Goal: Task Accomplishment & Management: Manage account settings

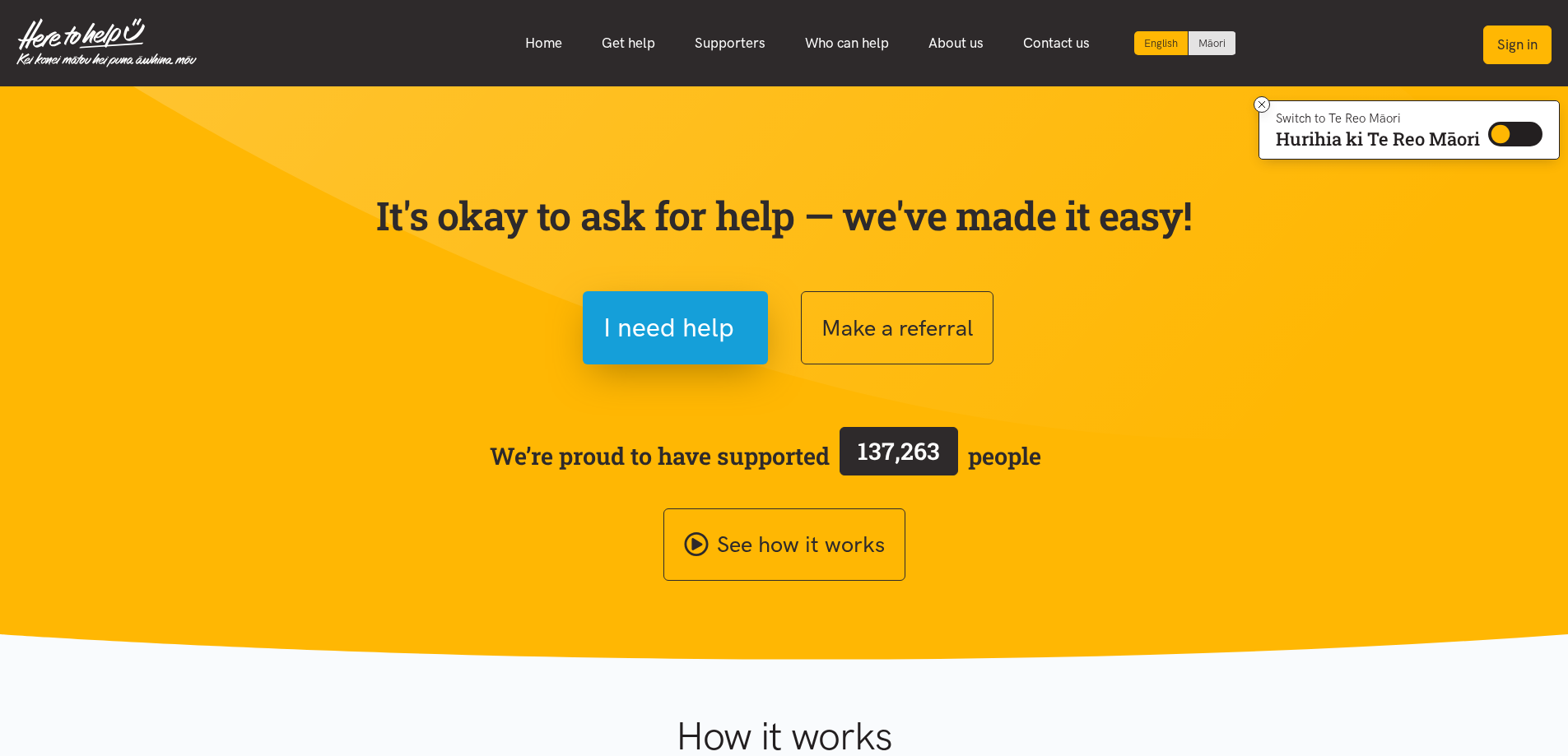
click at [1498, 42] on button "Sign in" at bounding box center [1517, 45] width 68 height 39
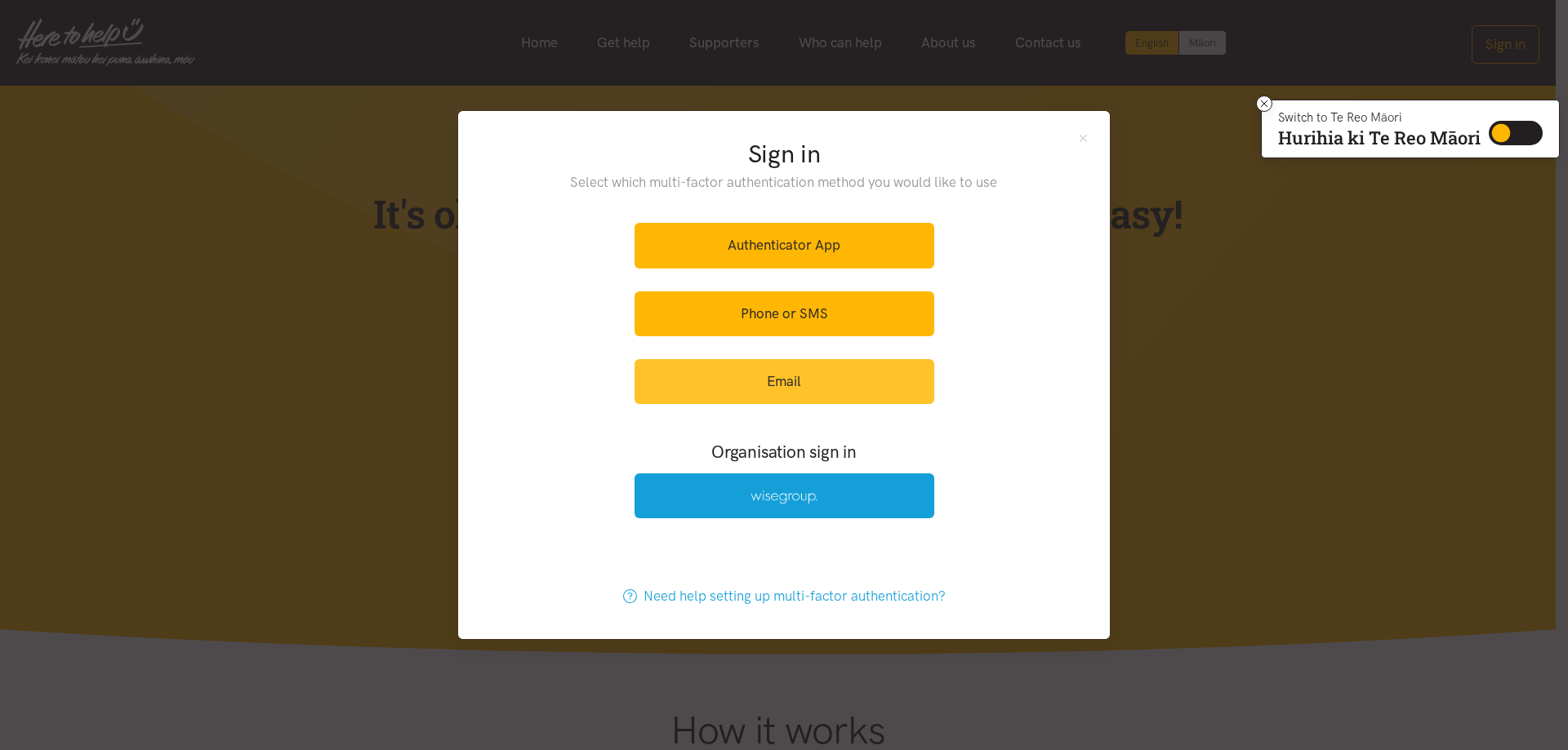
click at [832, 380] on link "Email" at bounding box center [784, 382] width 299 height 45
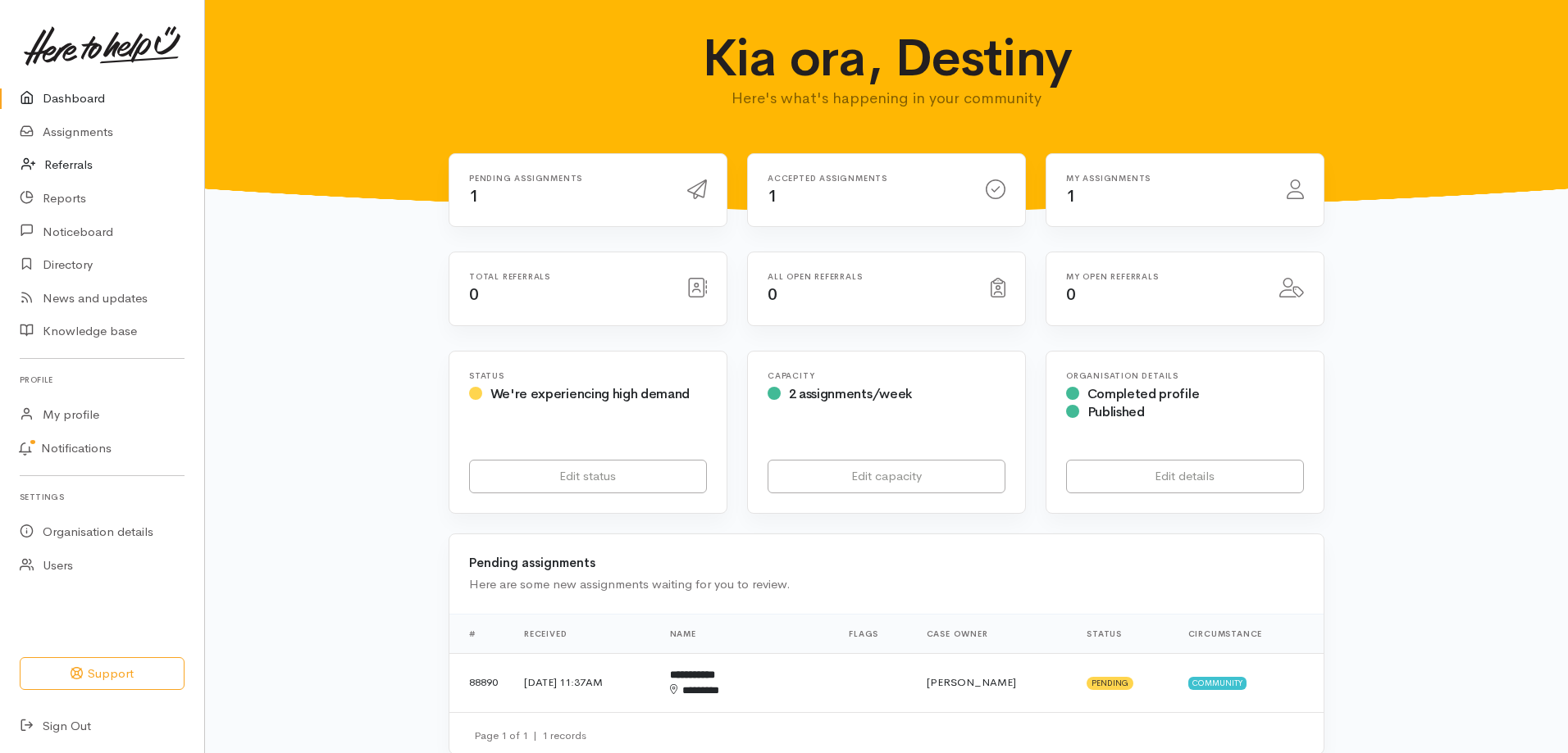
click at [83, 159] on link "Referrals" at bounding box center [102, 166] width 204 height 34
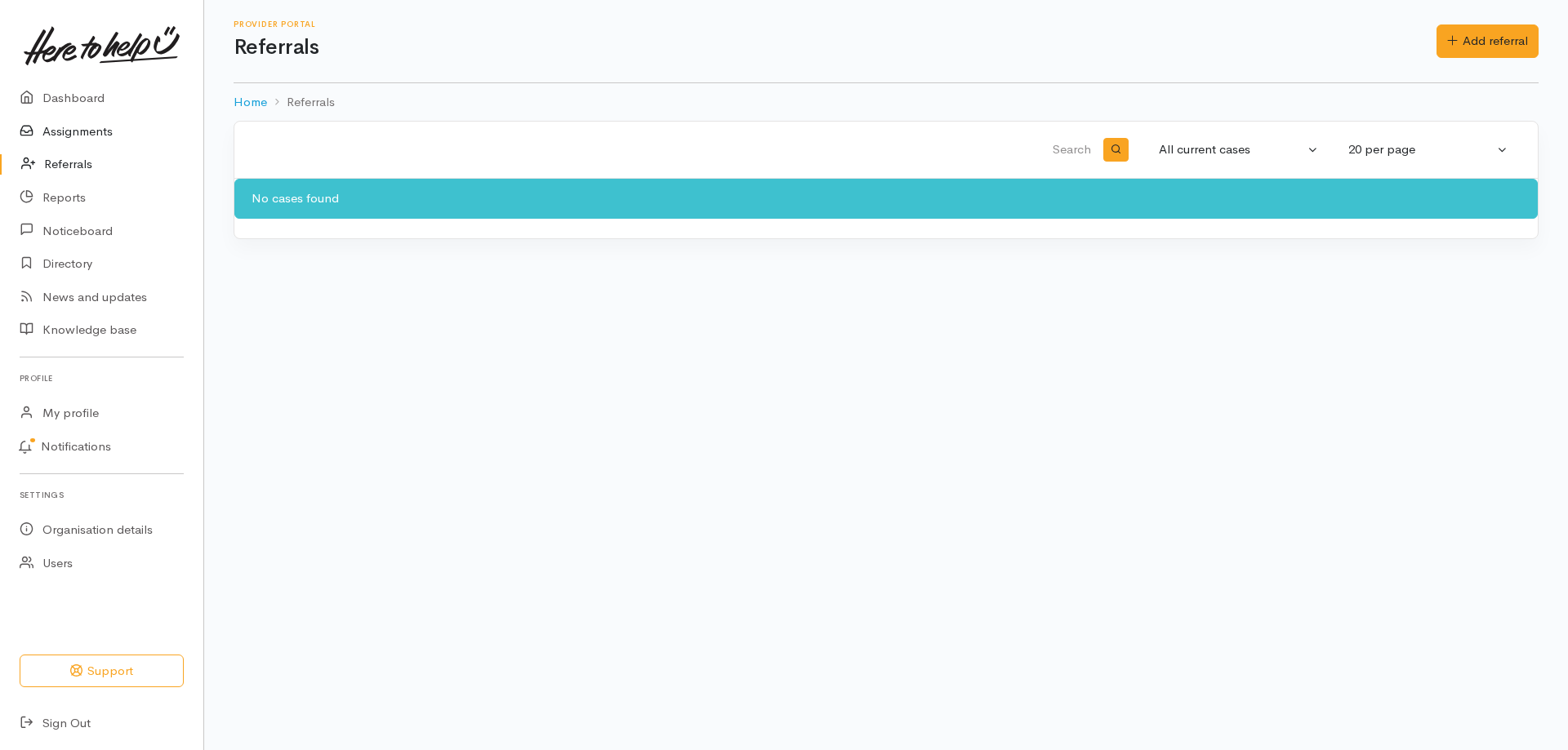
click at [94, 129] on link "Assignments" at bounding box center [101, 132] width 203 height 33
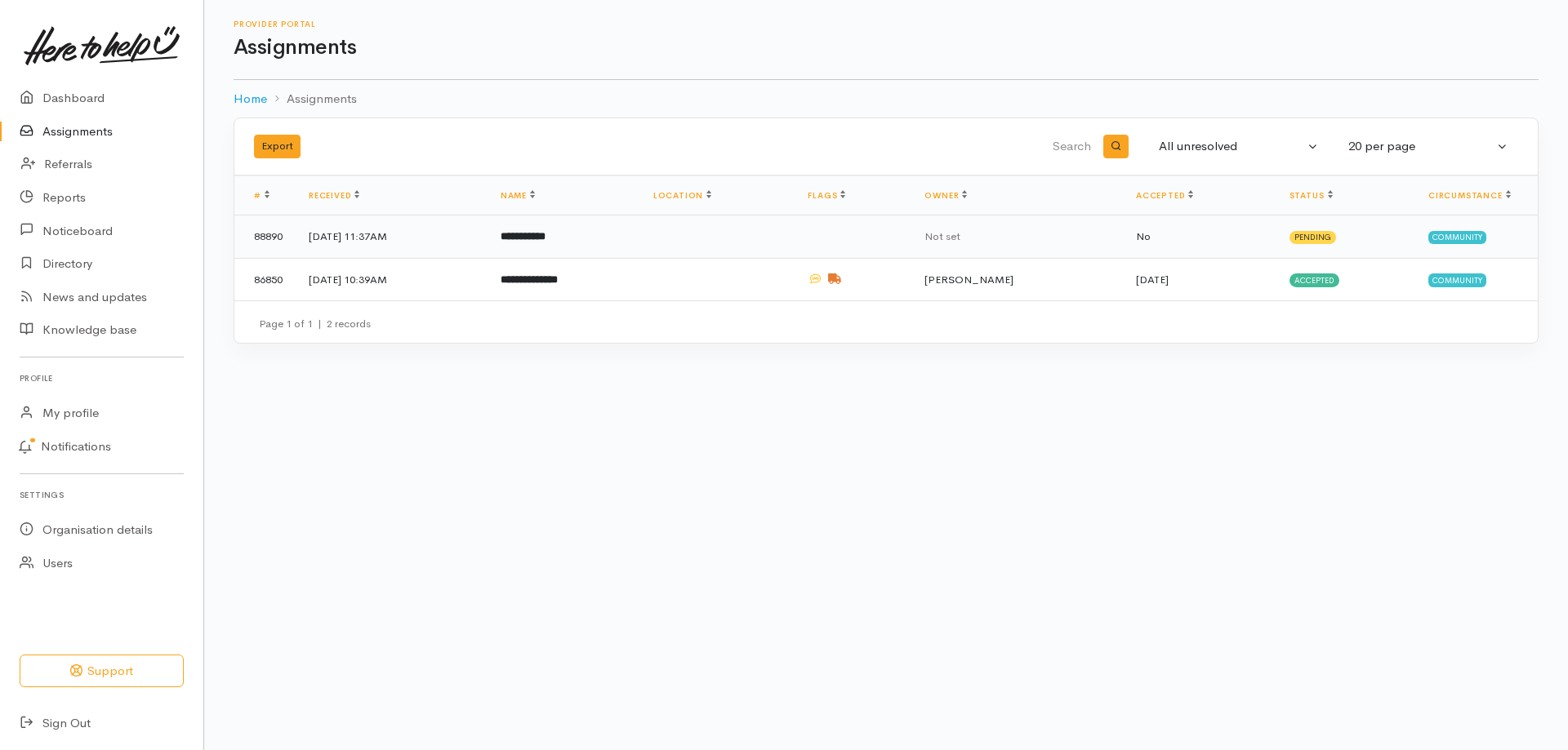
click at [383, 231] on td "17 Sep 2025, 11:37AM" at bounding box center [391, 238] width 191 height 43
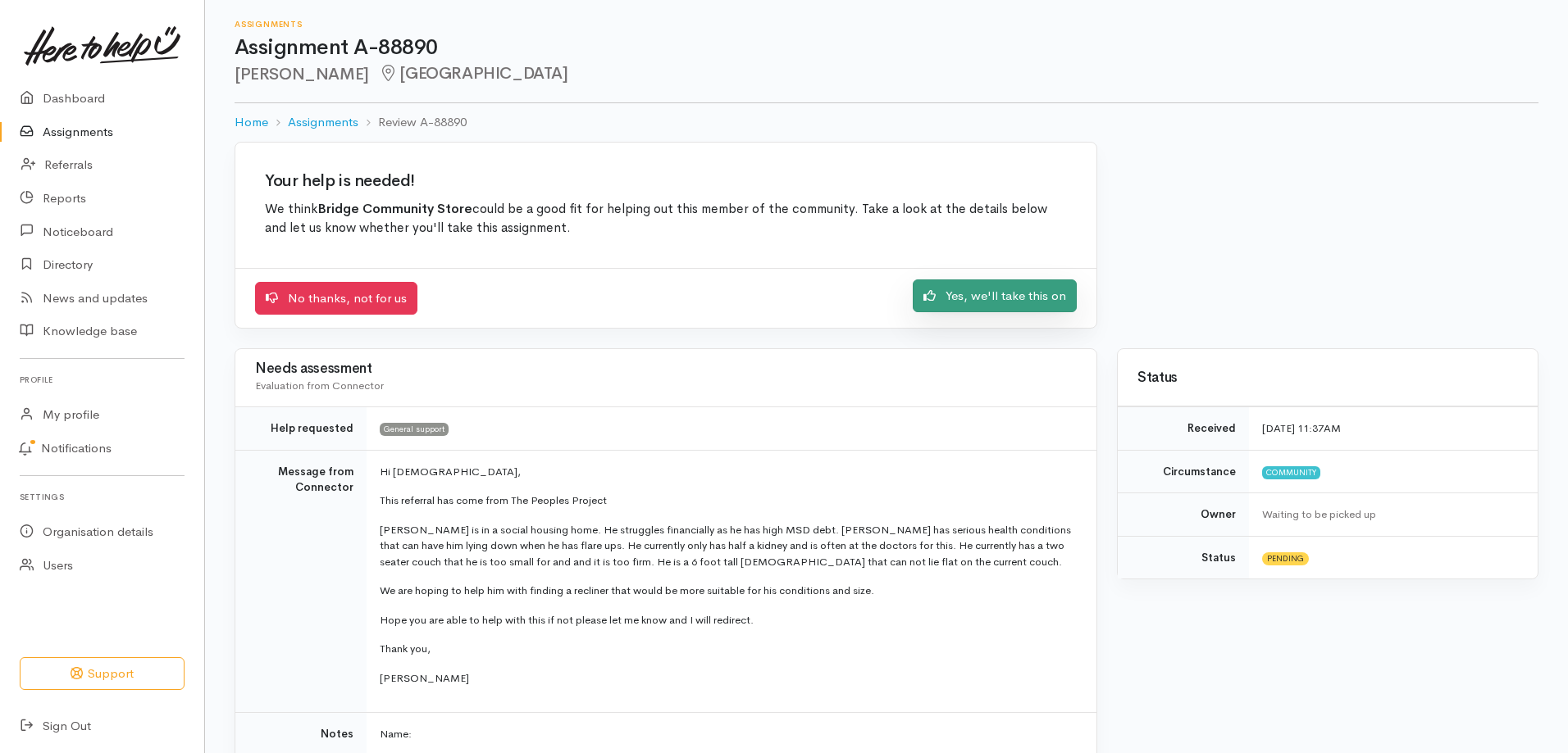
click at [1025, 300] on link "Yes, we'll take this on" at bounding box center [995, 297] width 164 height 34
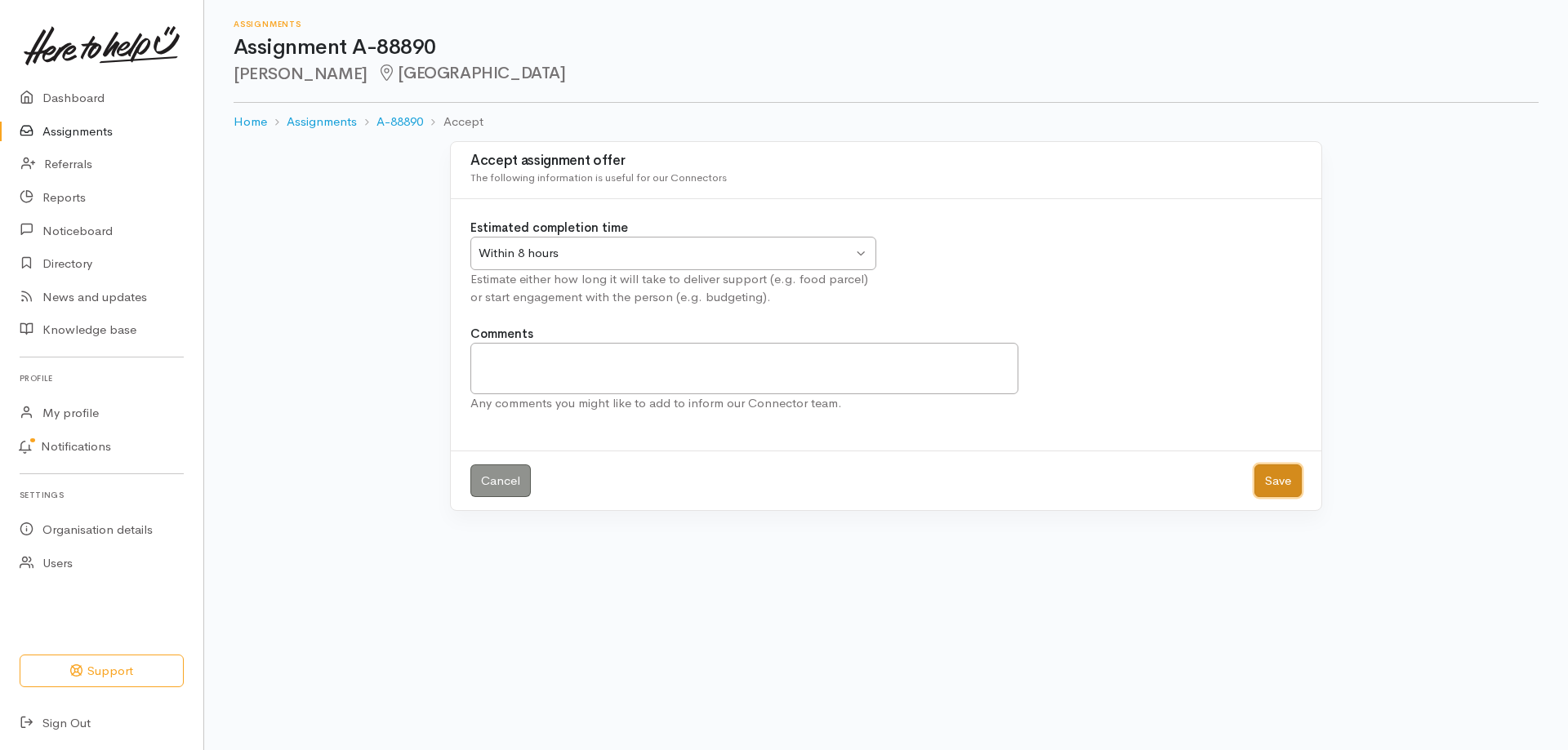
click at [1264, 486] on button "Save" at bounding box center [1278, 481] width 47 height 33
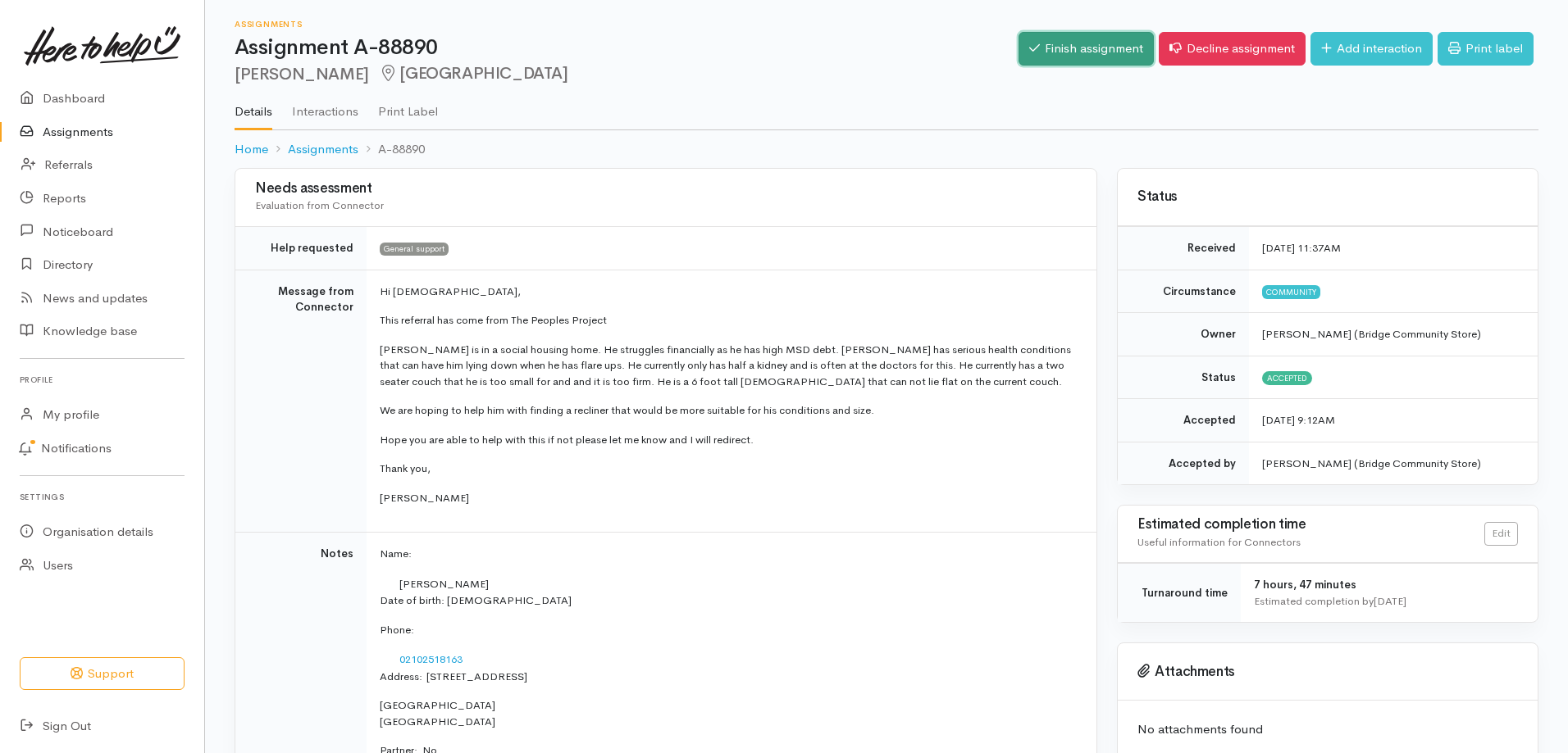
click at [1062, 54] on link "Finish assignment" at bounding box center [1086, 48] width 135 height 34
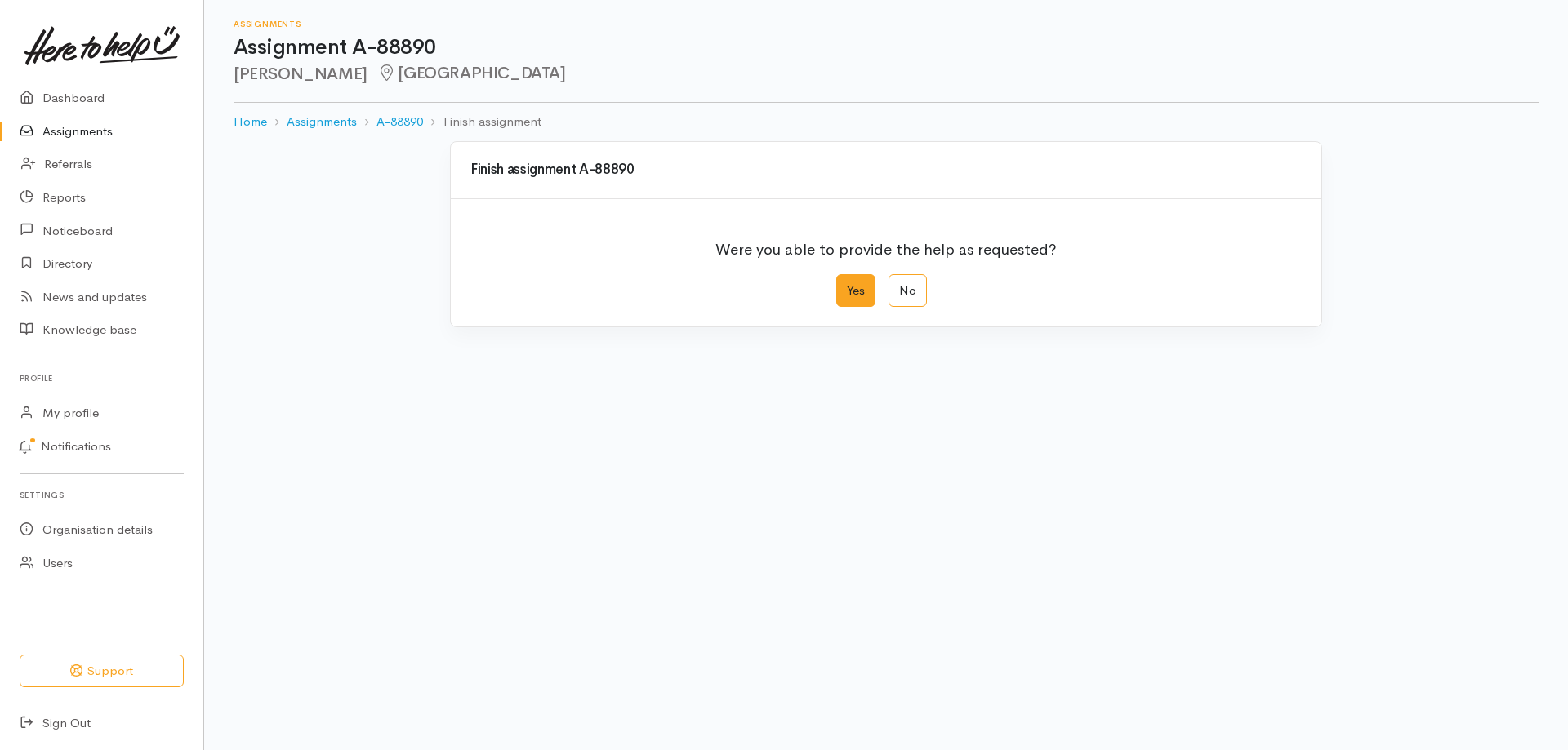
click at [858, 288] on label "Yes" at bounding box center [856, 292] width 39 height 33
click at [847, 285] on input "Yes" at bounding box center [841, 280] width 11 height 11
radio input "true"
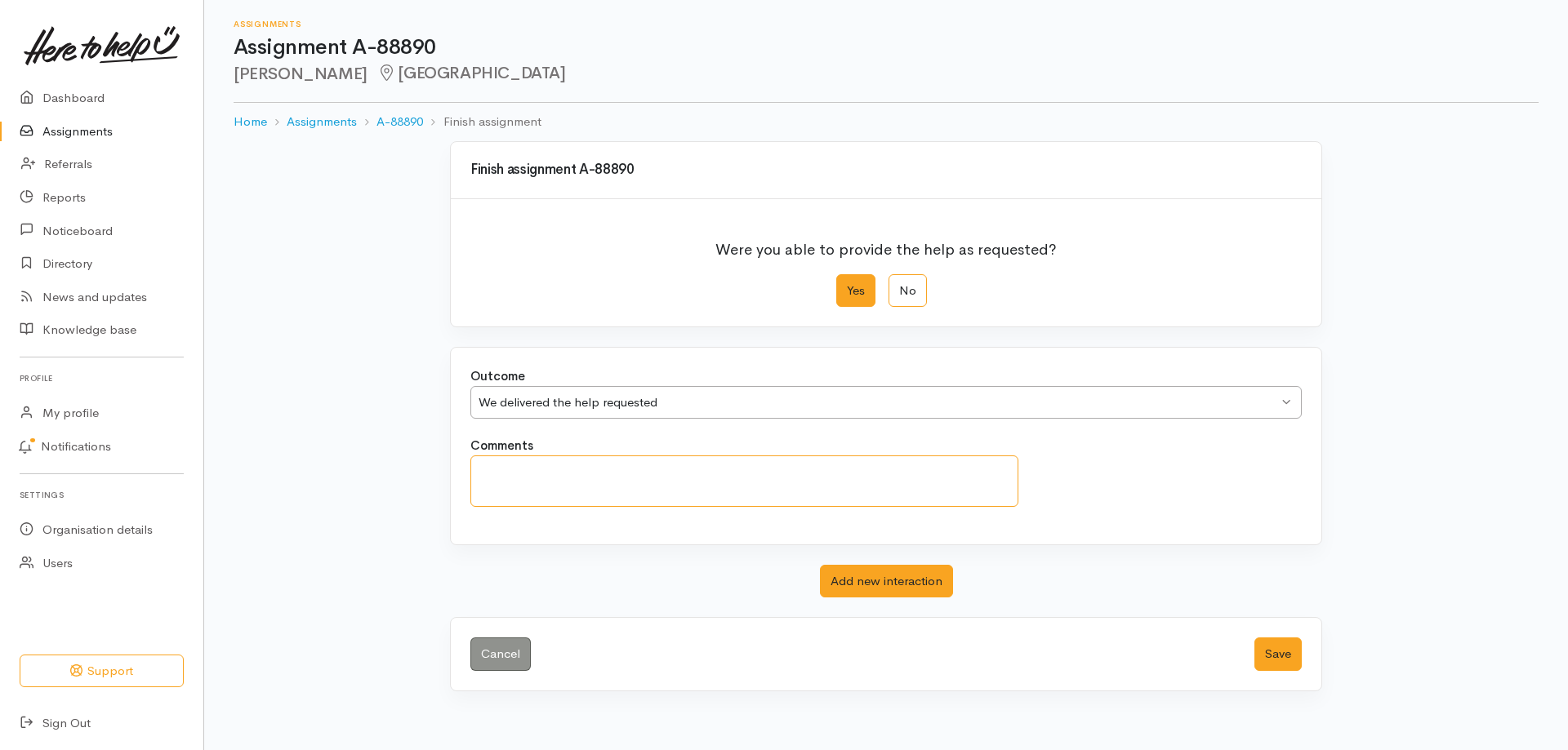
click at [824, 492] on textarea "Comments" at bounding box center [744, 481] width 548 height 51
type textarea "We have booked in a delivery of a recliner for Aiden. Delivery will be for Tues…"
click at [1273, 664] on button "Save" at bounding box center [1278, 655] width 47 height 33
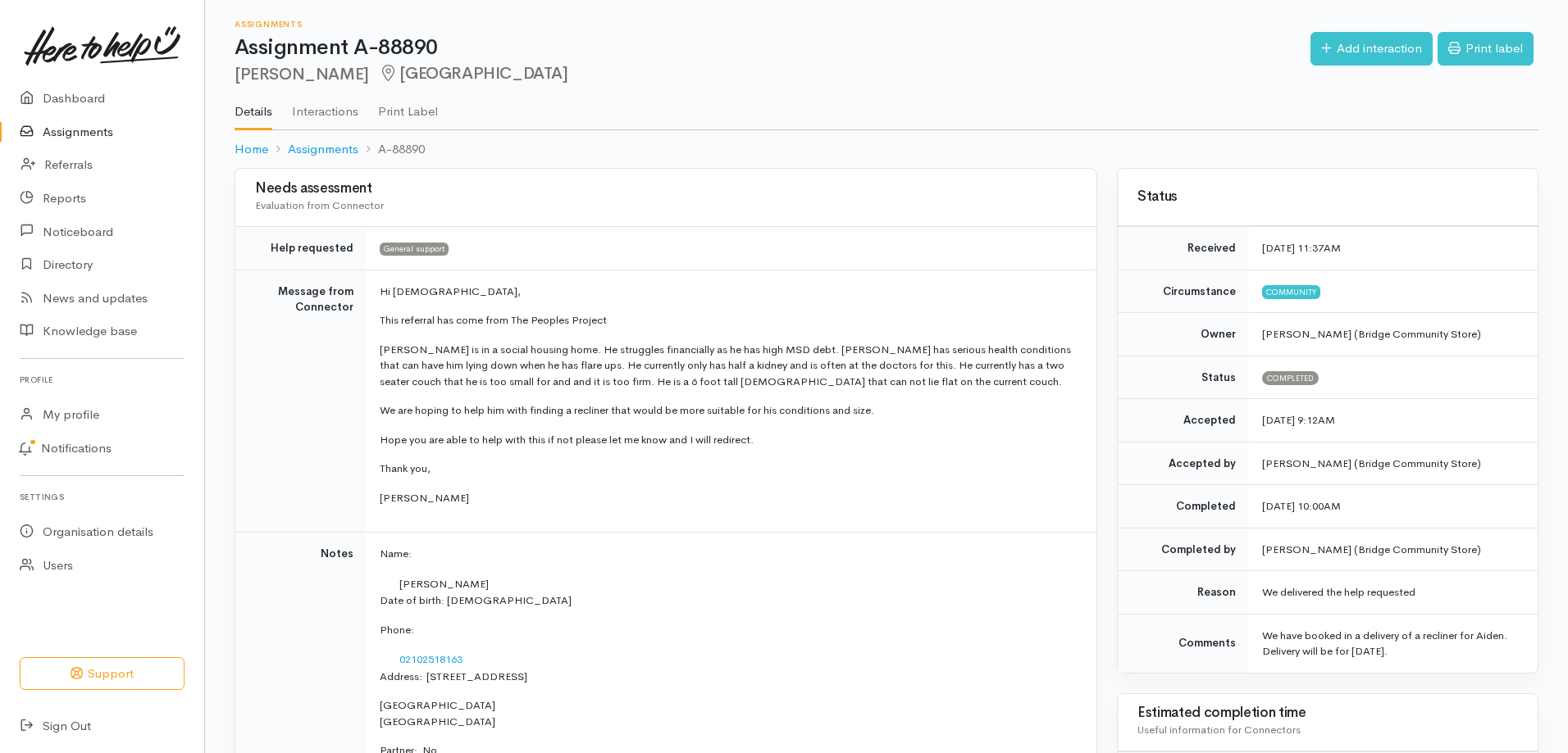
click at [49, 137] on link "Assignments" at bounding box center [102, 132] width 204 height 34
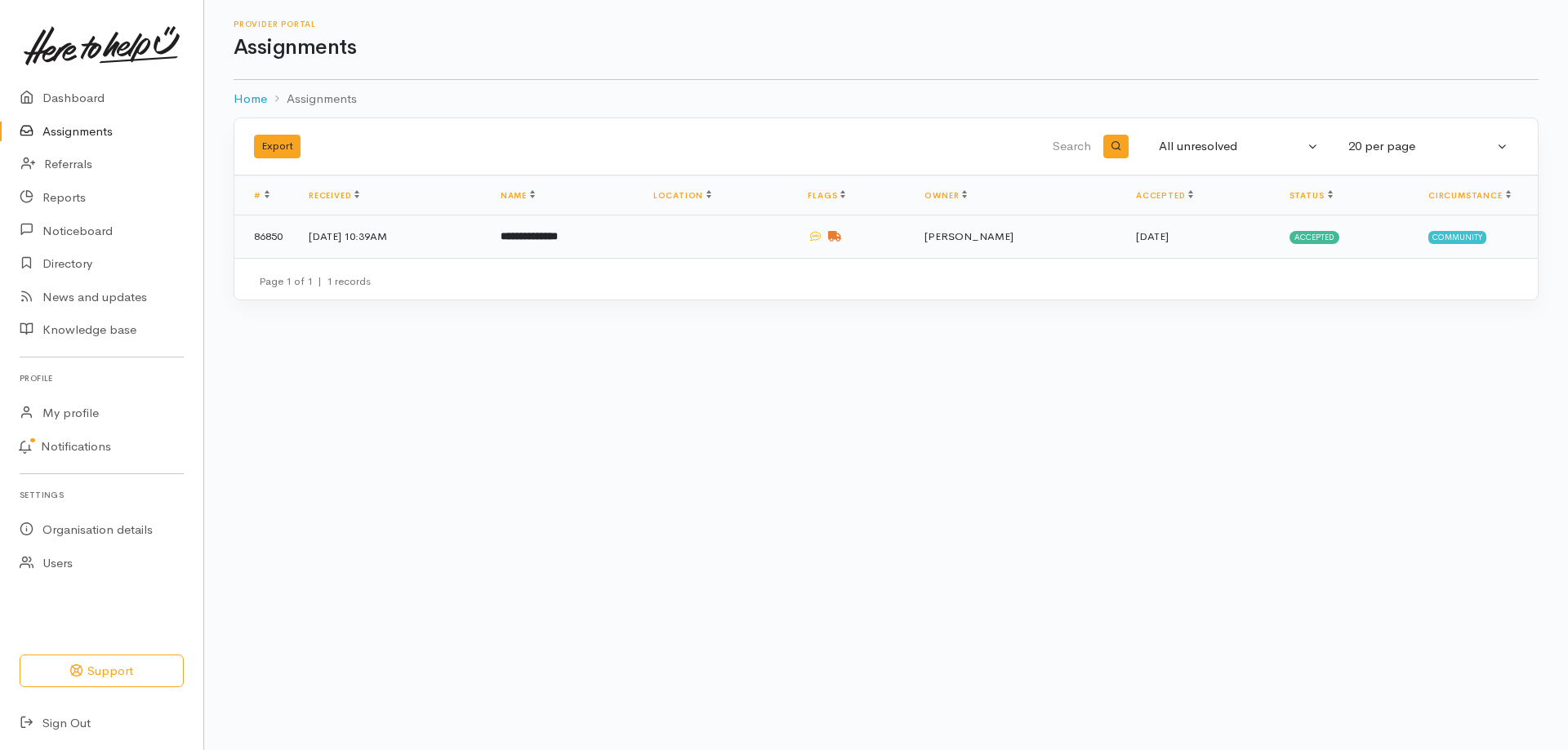
click at [425, 224] on td "23 Jul 2025, 10:39AM" at bounding box center [391, 237] width 191 height 42
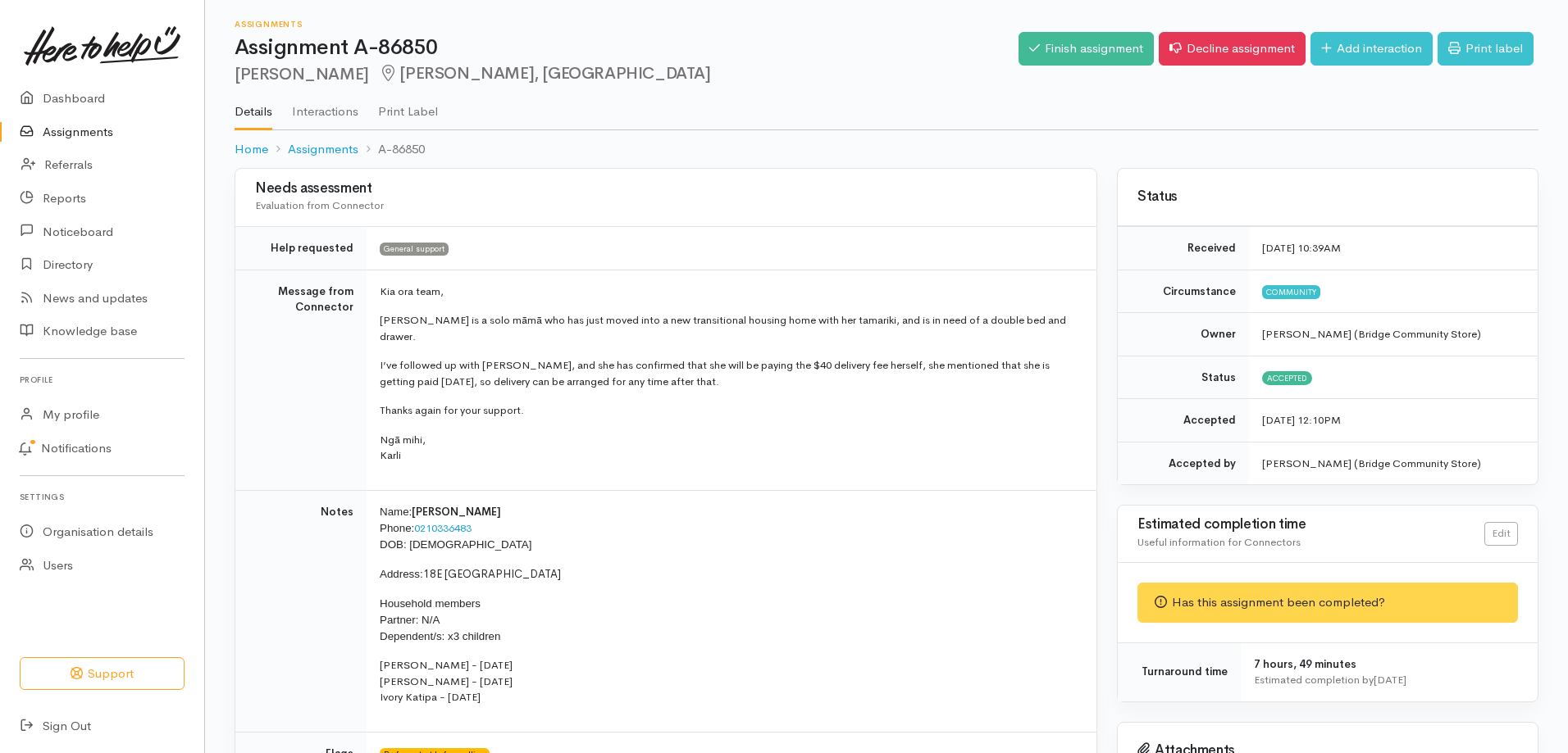
click at [103, 128] on link "Assignments" at bounding box center [102, 132] width 204 height 34
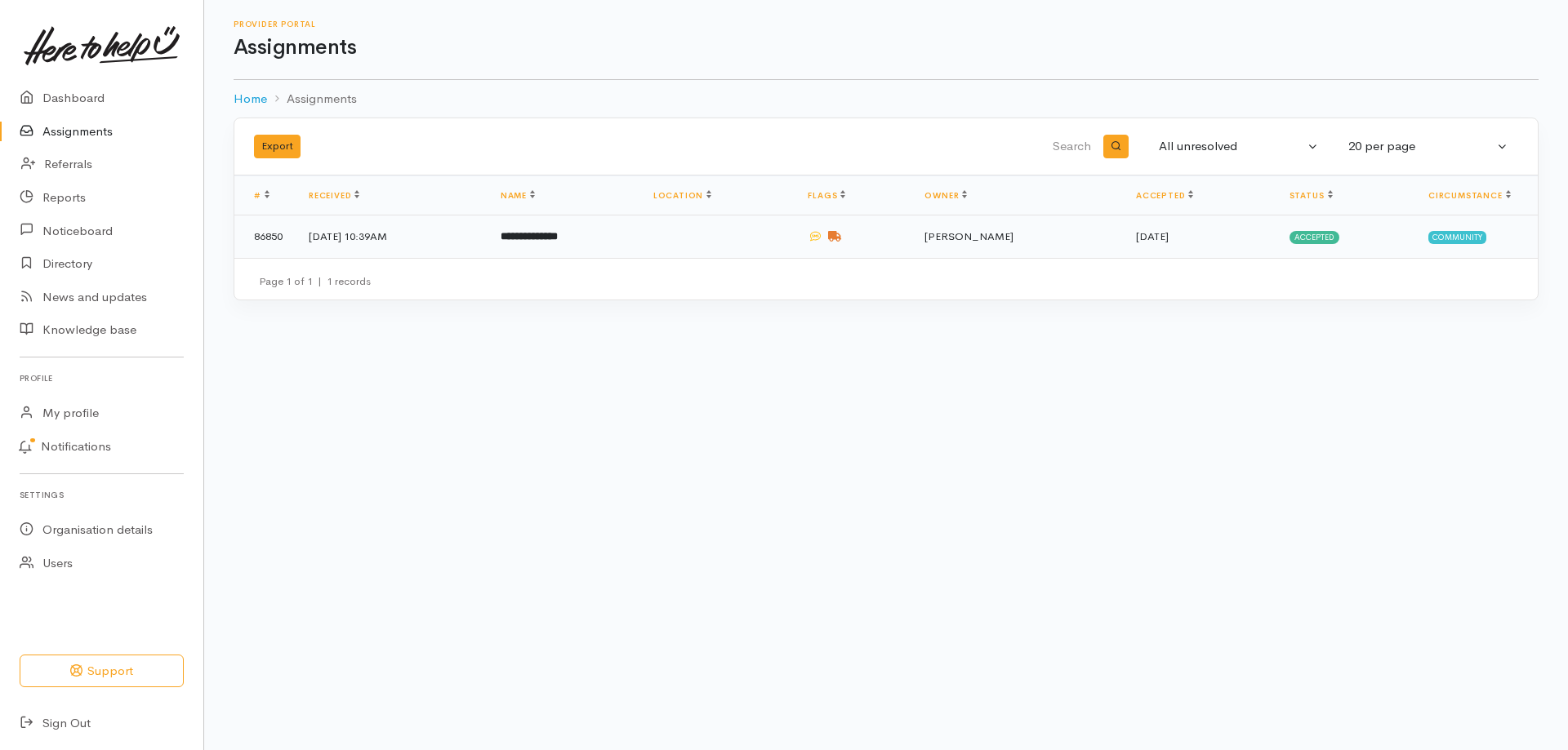
click at [401, 248] on td "[DATE] 10:39AM" at bounding box center [391, 237] width 191 height 42
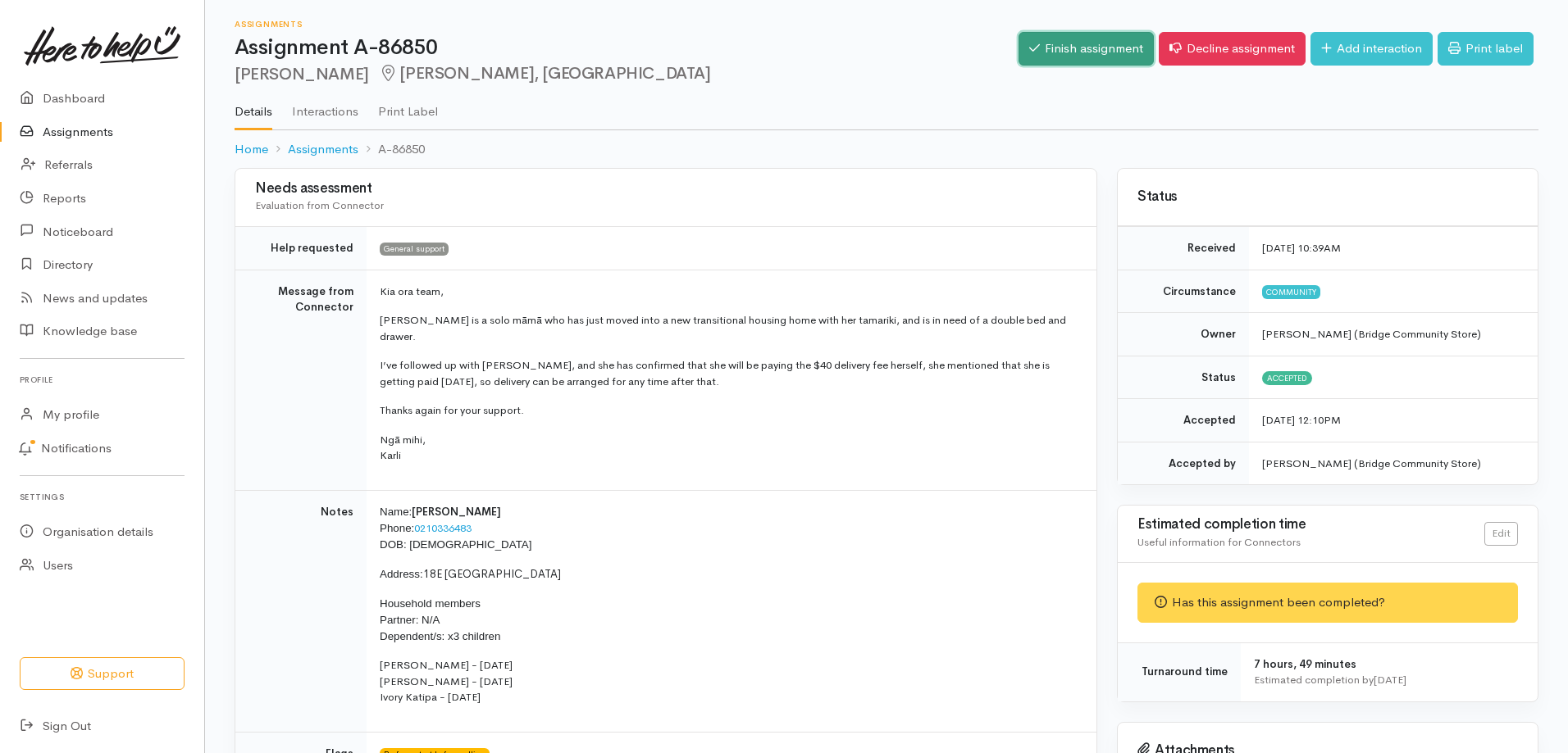
click at [1104, 51] on link "Finish assignment" at bounding box center [1086, 48] width 135 height 34
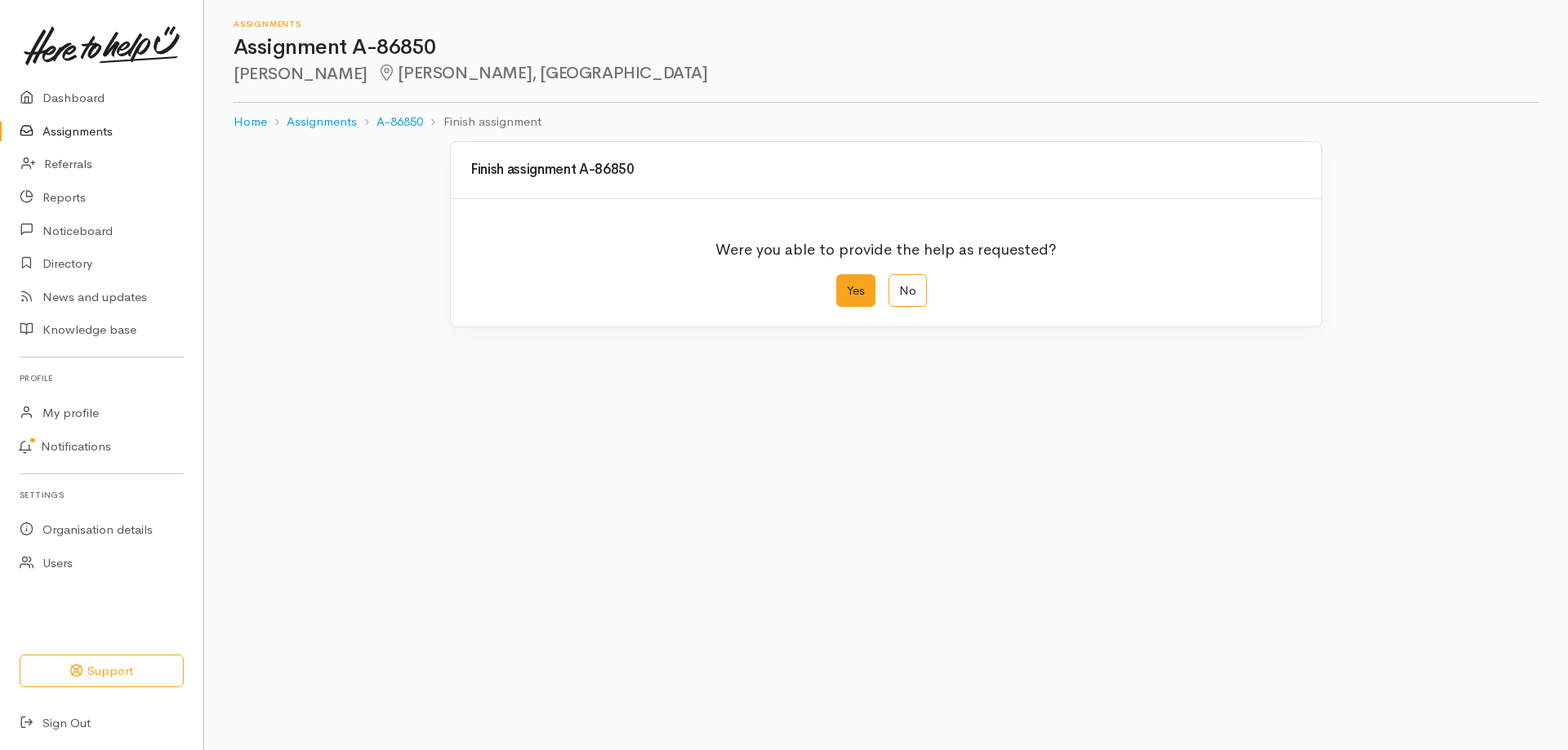
click at [846, 292] on label "Yes" at bounding box center [856, 292] width 39 height 33
click at [846, 285] on input "Yes" at bounding box center [841, 280] width 11 height 11
radio input "true"
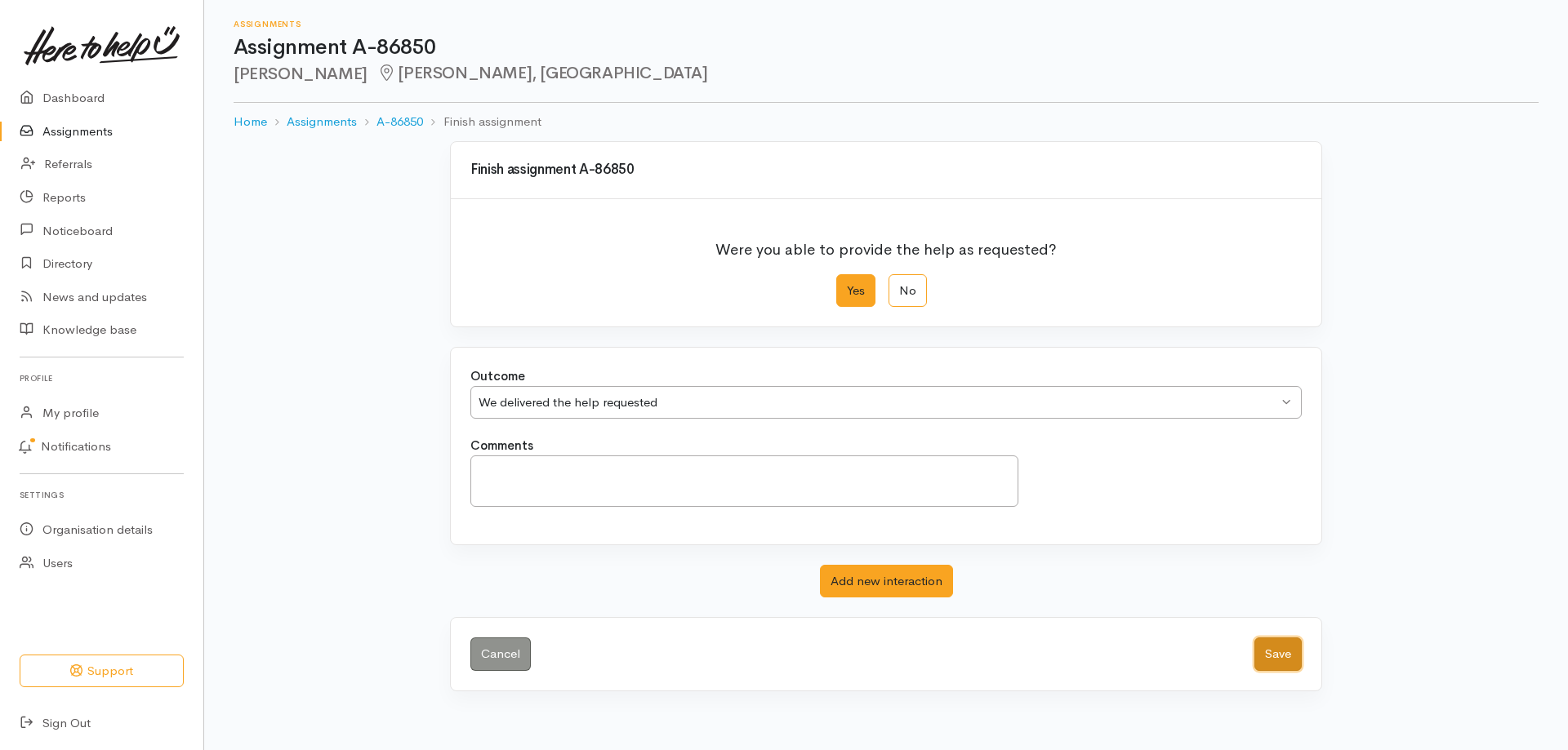
click at [1283, 647] on button "Save" at bounding box center [1278, 655] width 47 height 33
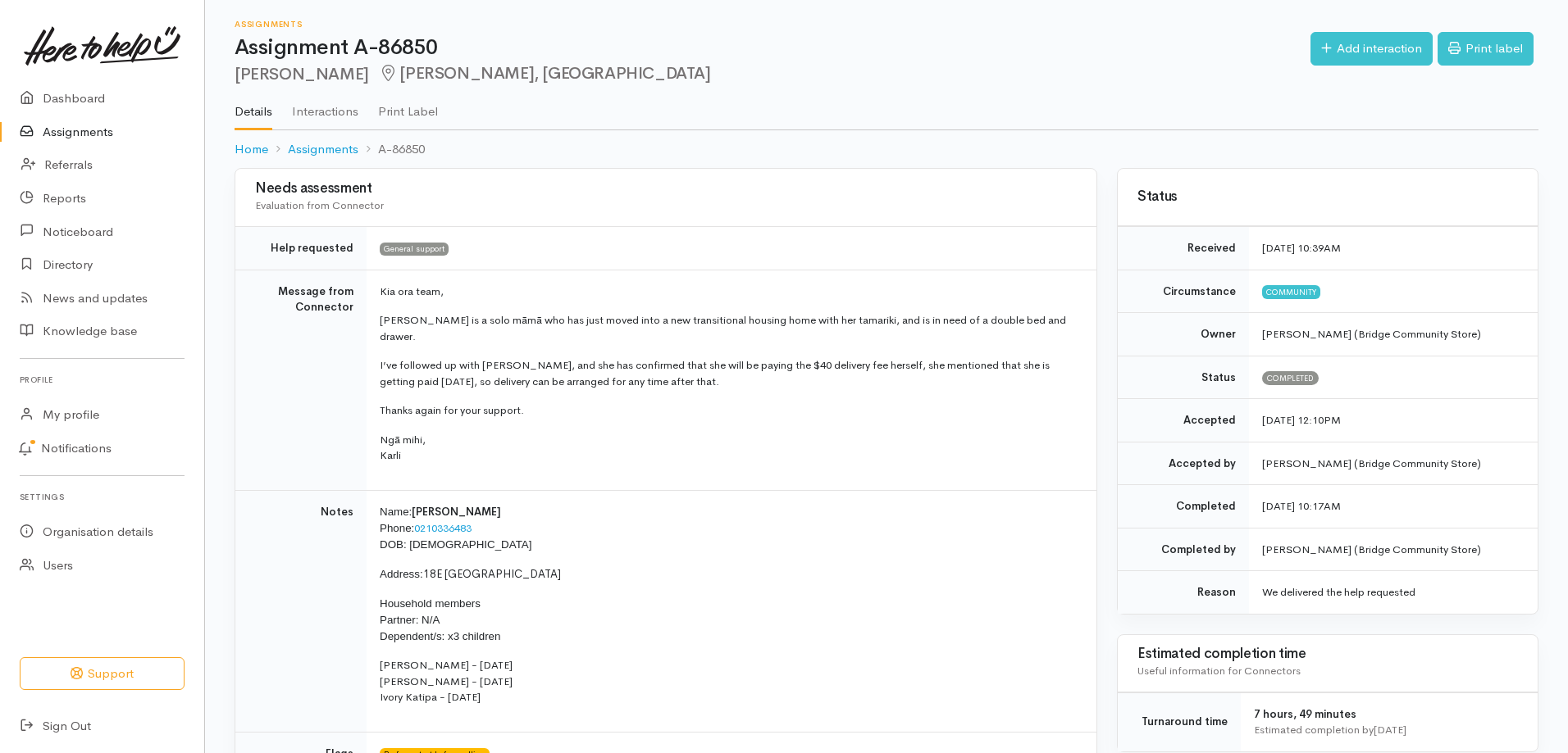
click at [119, 134] on link "Assignments" at bounding box center [102, 132] width 204 height 34
